Goal: Browse casually: Explore the website without a specific task or goal

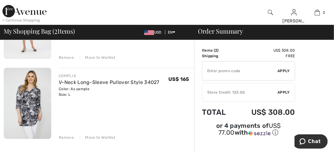
scroll to position [113, 0]
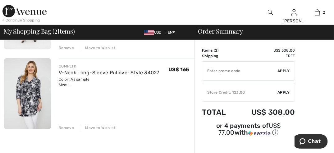
click at [34, 93] on img at bounding box center [27, 93] width 47 height 71
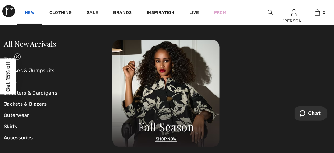
click at [29, 12] on link "New" at bounding box center [30, 13] width 10 height 7
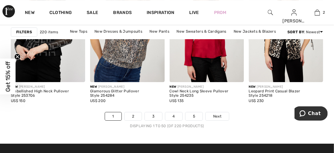
scroll to position [2191, 0]
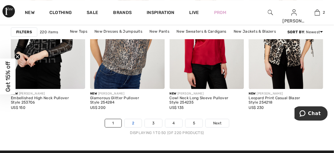
click at [133, 120] on link "2" at bounding box center [132, 123] width 17 height 8
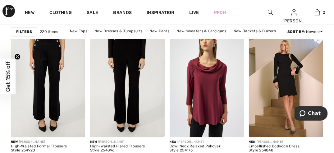
scroll to position [387, 0]
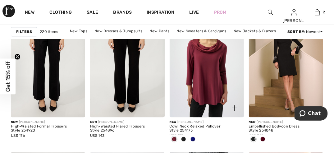
click at [191, 138] on span at bounding box center [192, 139] width 5 height 5
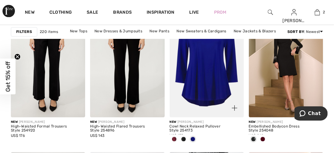
click at [211, 67] on img at bounding box center [206, 61] width 74 height 111
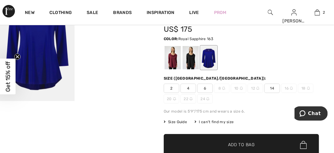
scroll to position [44, 0]
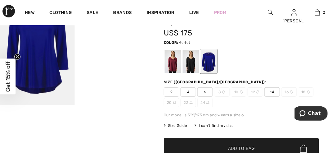
click at [176, 58] on div at bounding box center [173, 61] width 16 height 23
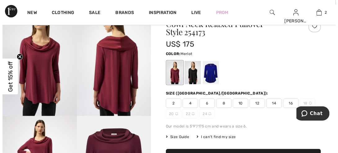
scroll to position [16, 0]
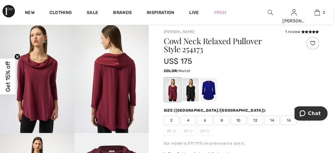
click at [124, 90] on img at bounding box center [111, 76] width 74 height 111
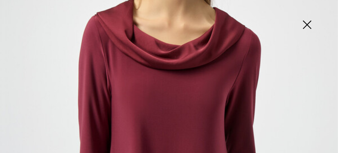
scroll to position [112, 0]
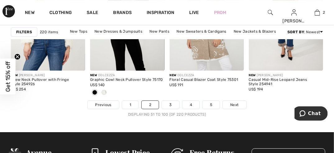
scroll to position [2256, 0]
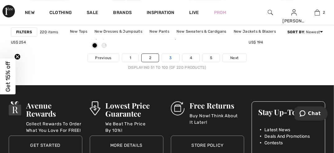
click at [169, 59] on link "3" at bounding box center [170, 58] width 17 height 8
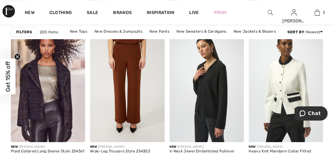
scroll to position [2168, 0]
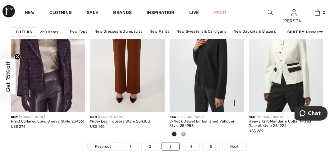
click at [183, 133] on span at bounding box center [183, 133] width 5 height 5
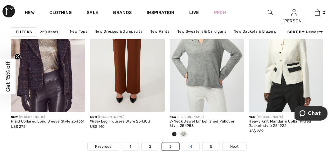
click at [189, 145] on link "4" at bounding box center [190, 146] width 17 height 8
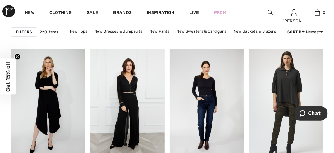
scroll to position [726, 0]
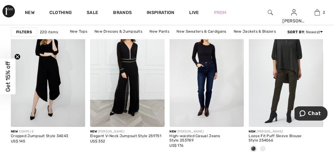
click at [263, 147] on span at bounding box center [262, 148] width 5 height 5
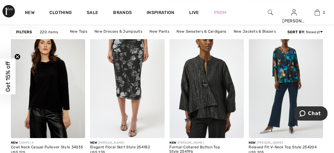
scroll to position [1505, 0]
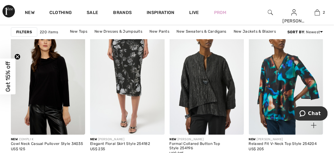
click at [290, 74] on img at bounding box center [286, 78] width 74 height 111
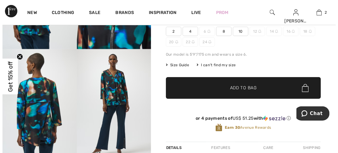
scroll to position [114, 0]
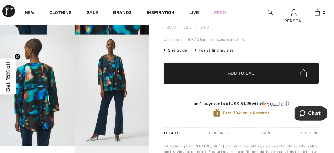
click at [34, 99] on img at bounding box center [37, 89] width 74 height 111
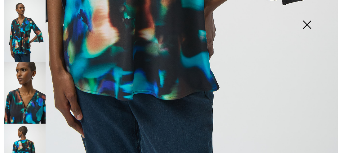
scroll to position [347, 0]
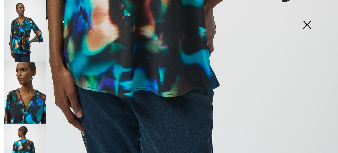
click at [35, 97] on img at bounding box center [24, 93] width 41 height 62
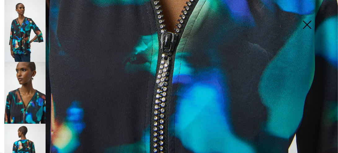
click at [30, 139] on img at bounding box center [24, 155] width 41 height 62
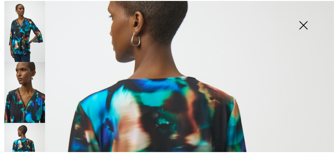
scroll to position [195, 0]
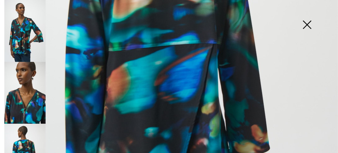
click at [309, 22] on img at bounding box center [307, 25] width 31 height 32
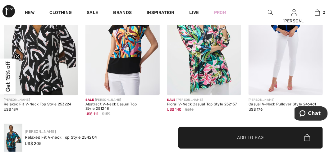
scroll to position [559, 0]
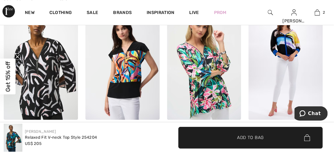
click at [209, 82] on img at bounding box center [204, 63] width 74 height 111
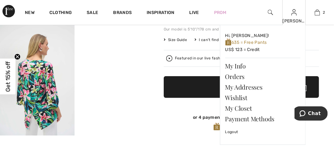
scroll to position [128, 0]
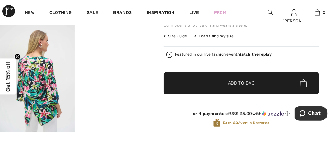
click at [38, 85] on img at bounding box center [37, 75] width 74 height 111
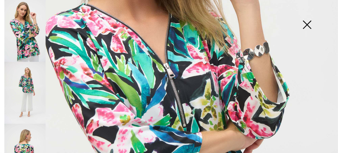
scroll to position [147, 0]
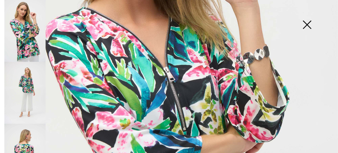
click at [27, 140] on img at bounding box center [24, 155] width 41 height 62
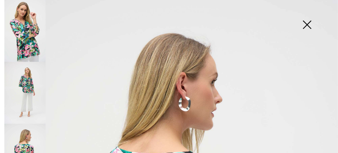
scroll to position [0, 0]
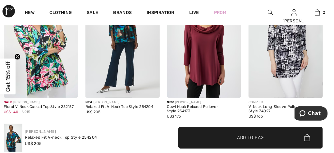
scroll to position [730, 0]
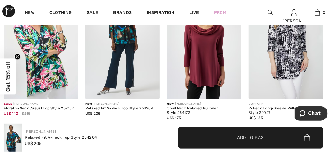
click at [299, 58] on img at bounding box center [285, 43] width 74 height 111
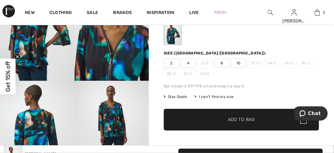
scroll to position [47, 0]
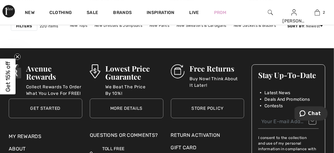
scroll to position [2206, 0]
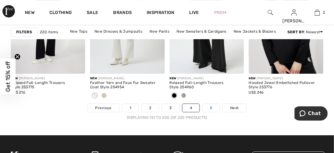
click at [212, 108] on link "5" at bounding box center [210, 108] width 17 height 8
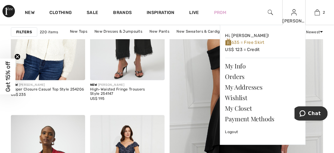
scroll to position [86, 0]
